Goal: Information Seeking & Learning: Learn about a topic

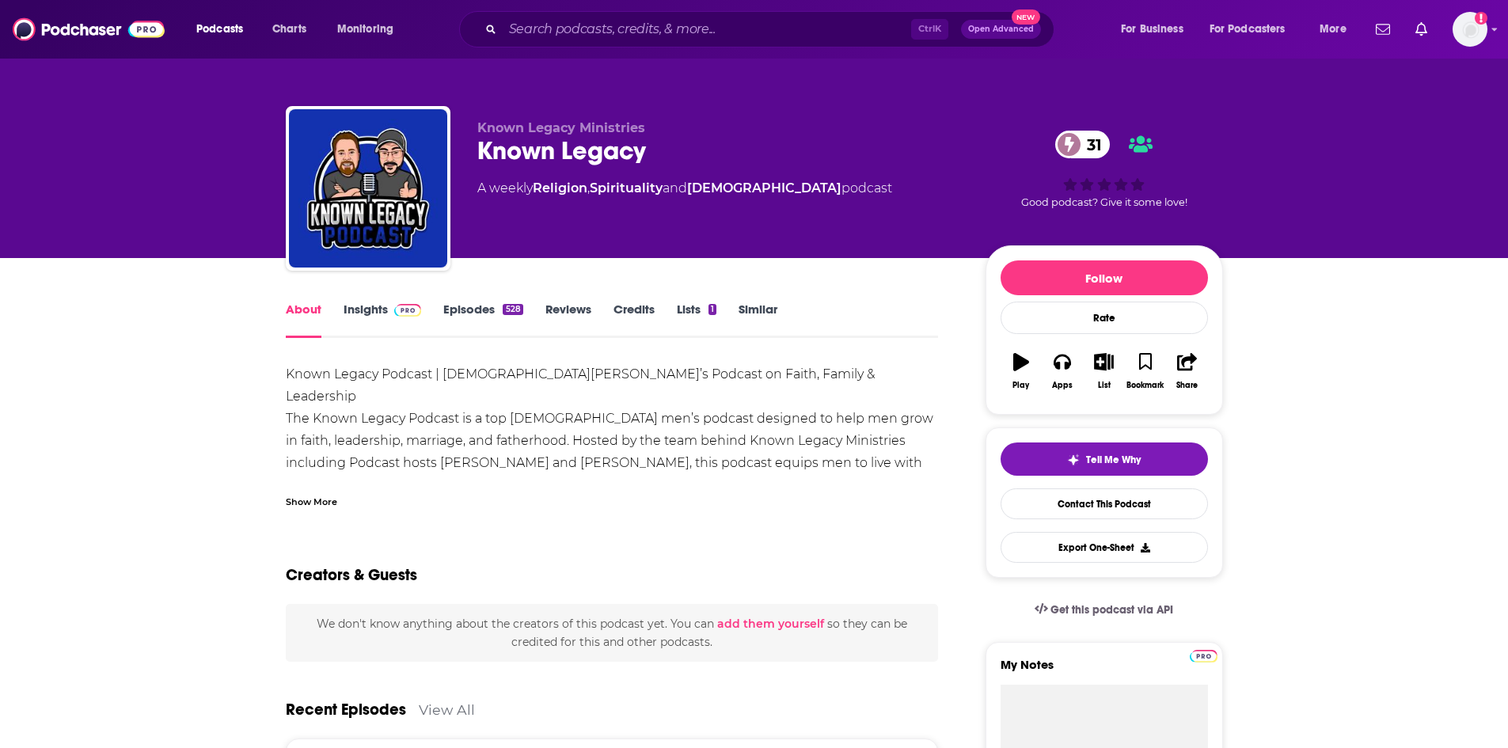
click at [365, 305] on link "Insights" at bounding box center [383, 320] width 78 height 36
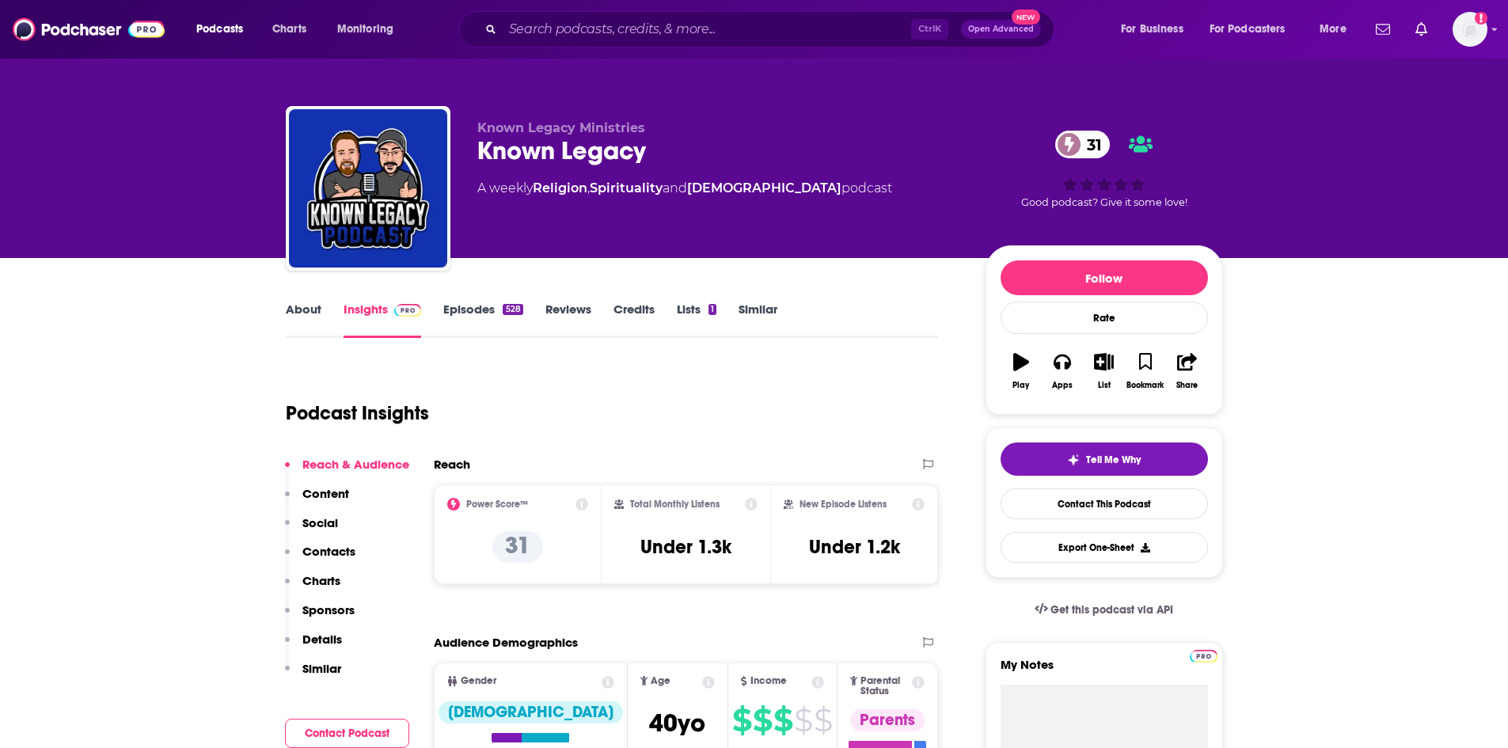
click at [303, 307] on link "About" at bounding box center [304, 320] width 36 height 36
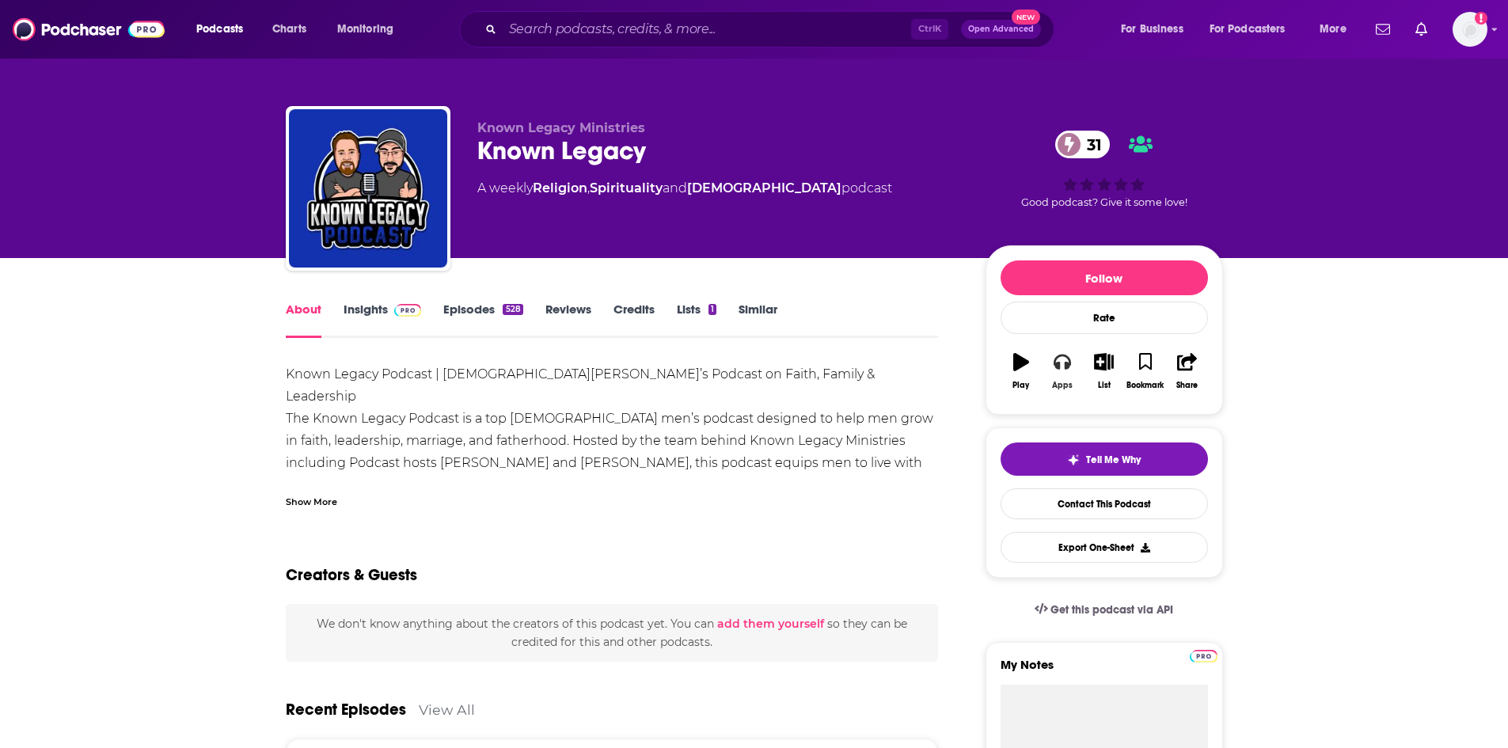
click at [1067, 361] on icon "button" at bounding box center [1062, 361] width 17 height 17
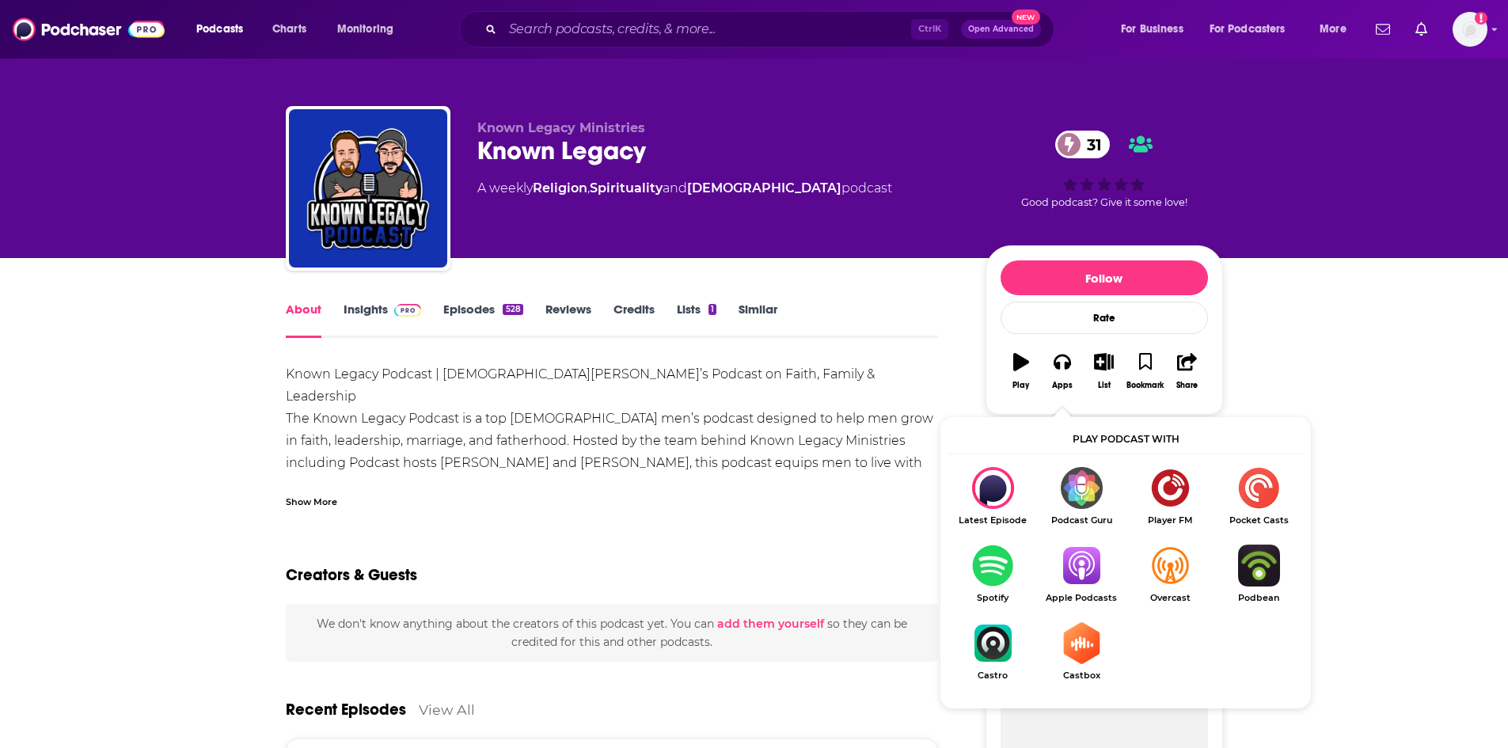
click at [1082, 565] on img "Show Listen On dropdown" at bounding box center [1081, 566] width 89 height 42
